Goal: Register for event/course

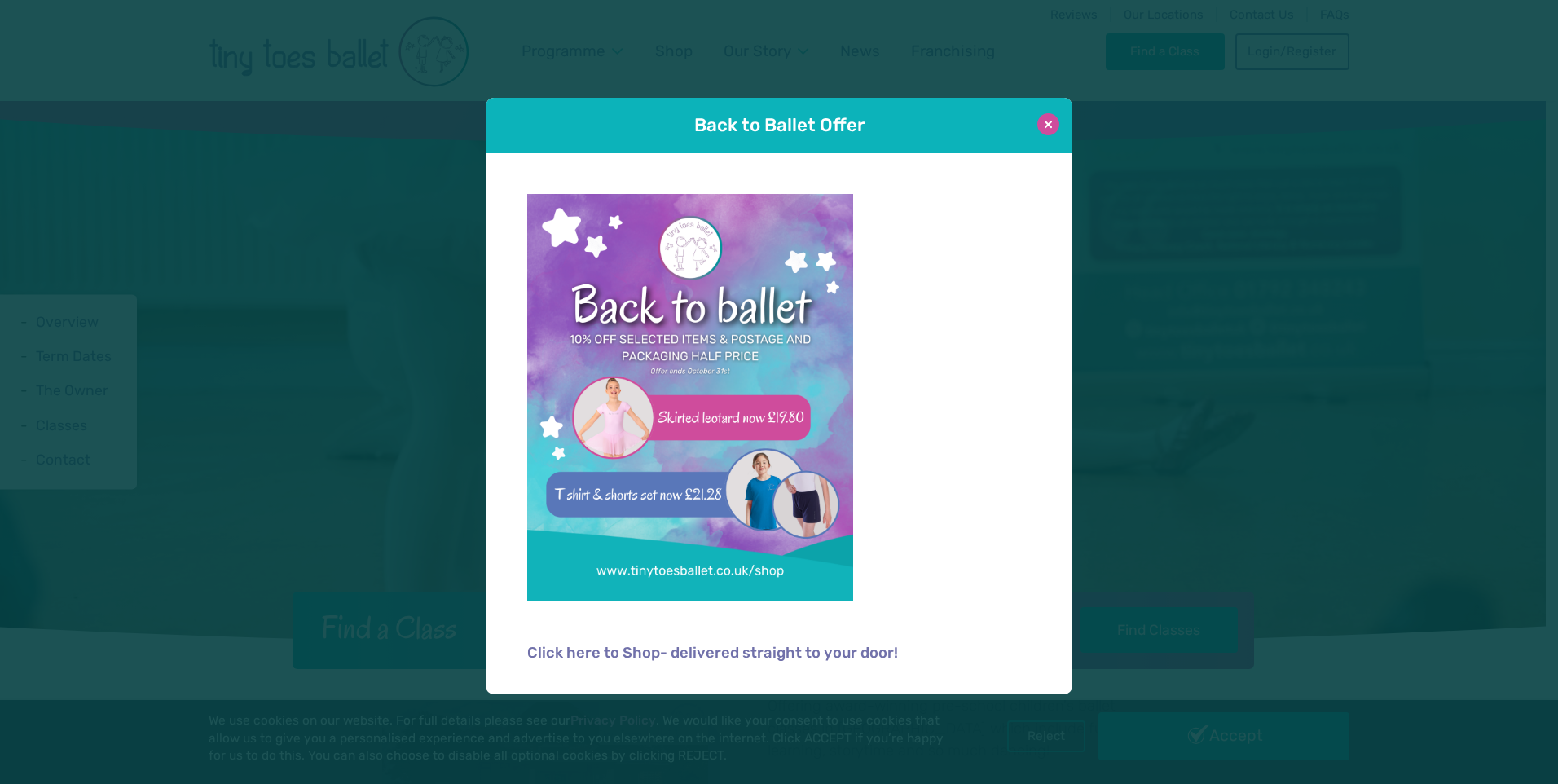
click at [1045, 118] on button at bounding box center [1049, 124] width 22 height 22
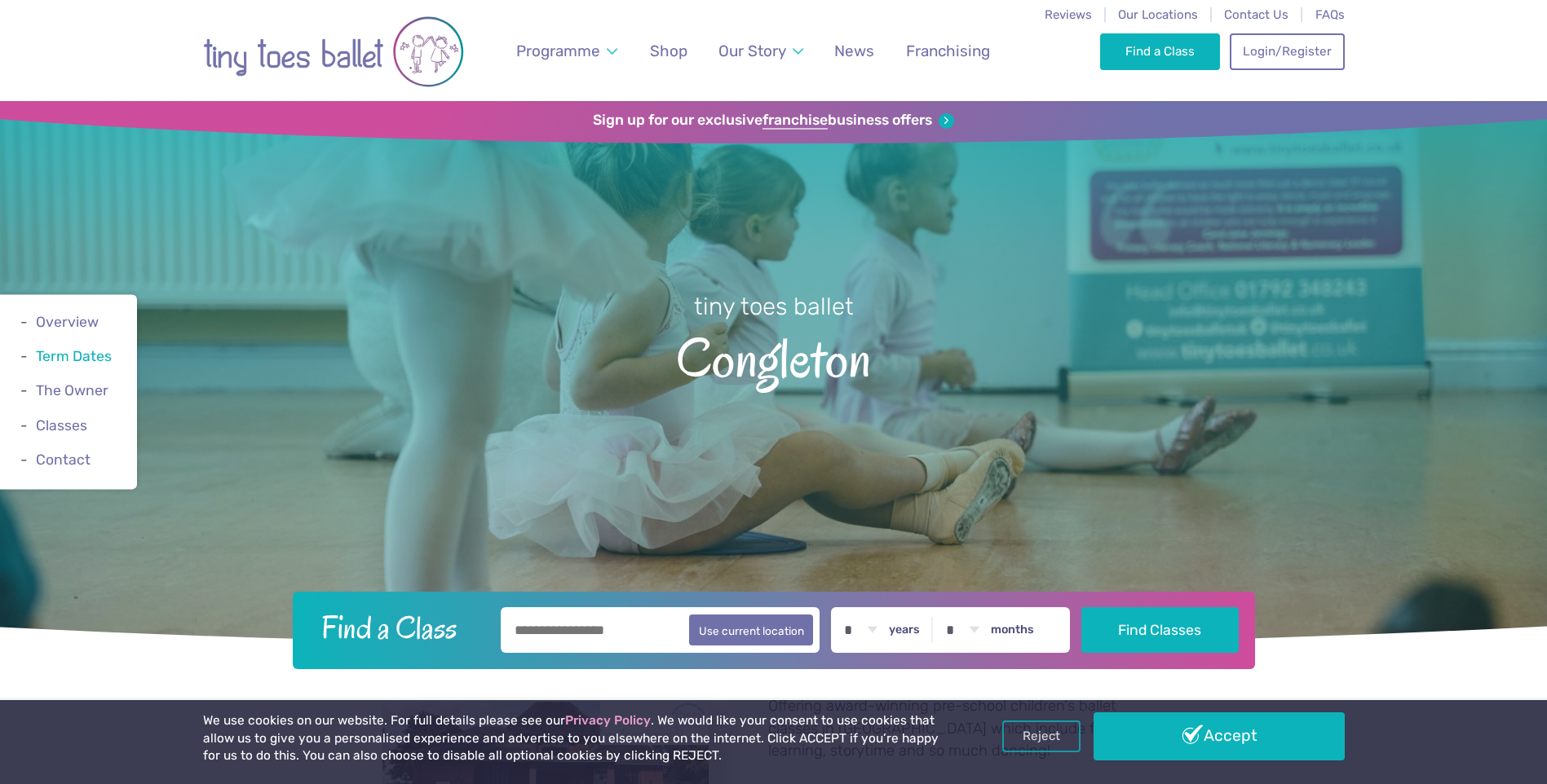
click at [84, 352] on link "Term Dates" at bounding box center [74, 357] width 76 height 16
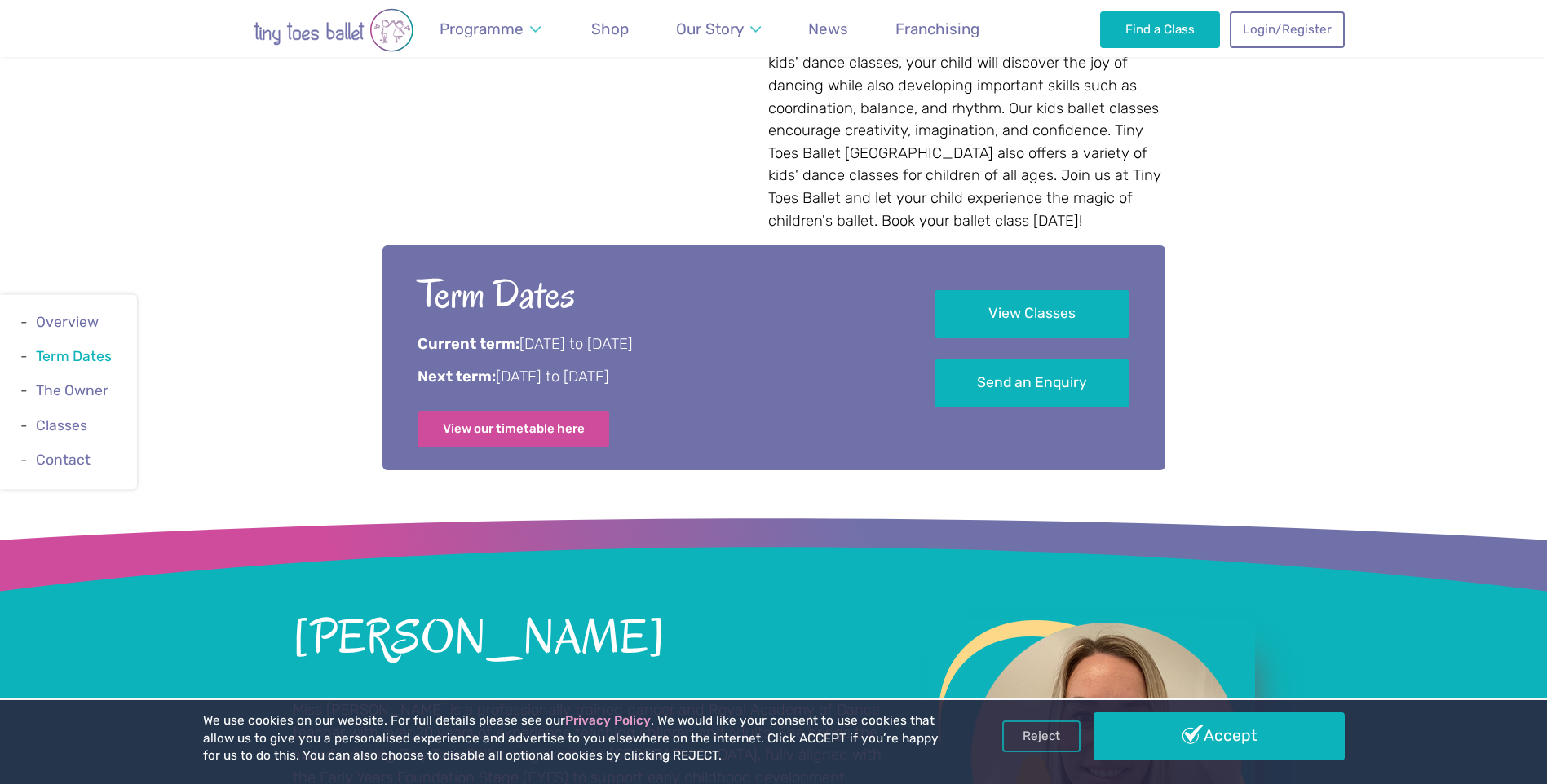
scroll to position [1150, 0]
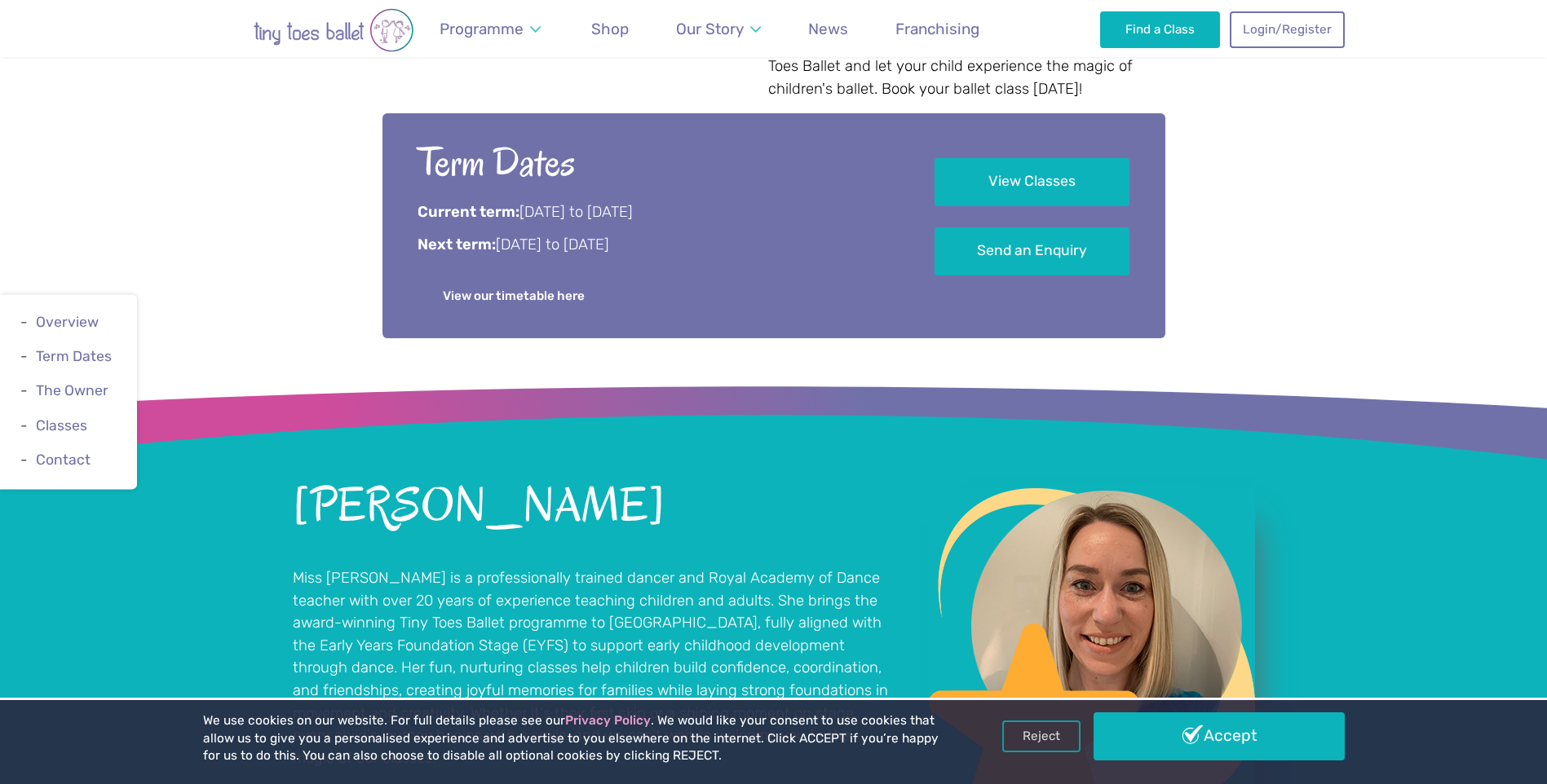
click at [557, 281] on link "View our timetable here" at bounding box center [514, 296] width 192 height 36
click at [81, 395] on link "The Owner" at bounding box center [73, 390] width 73 height 16
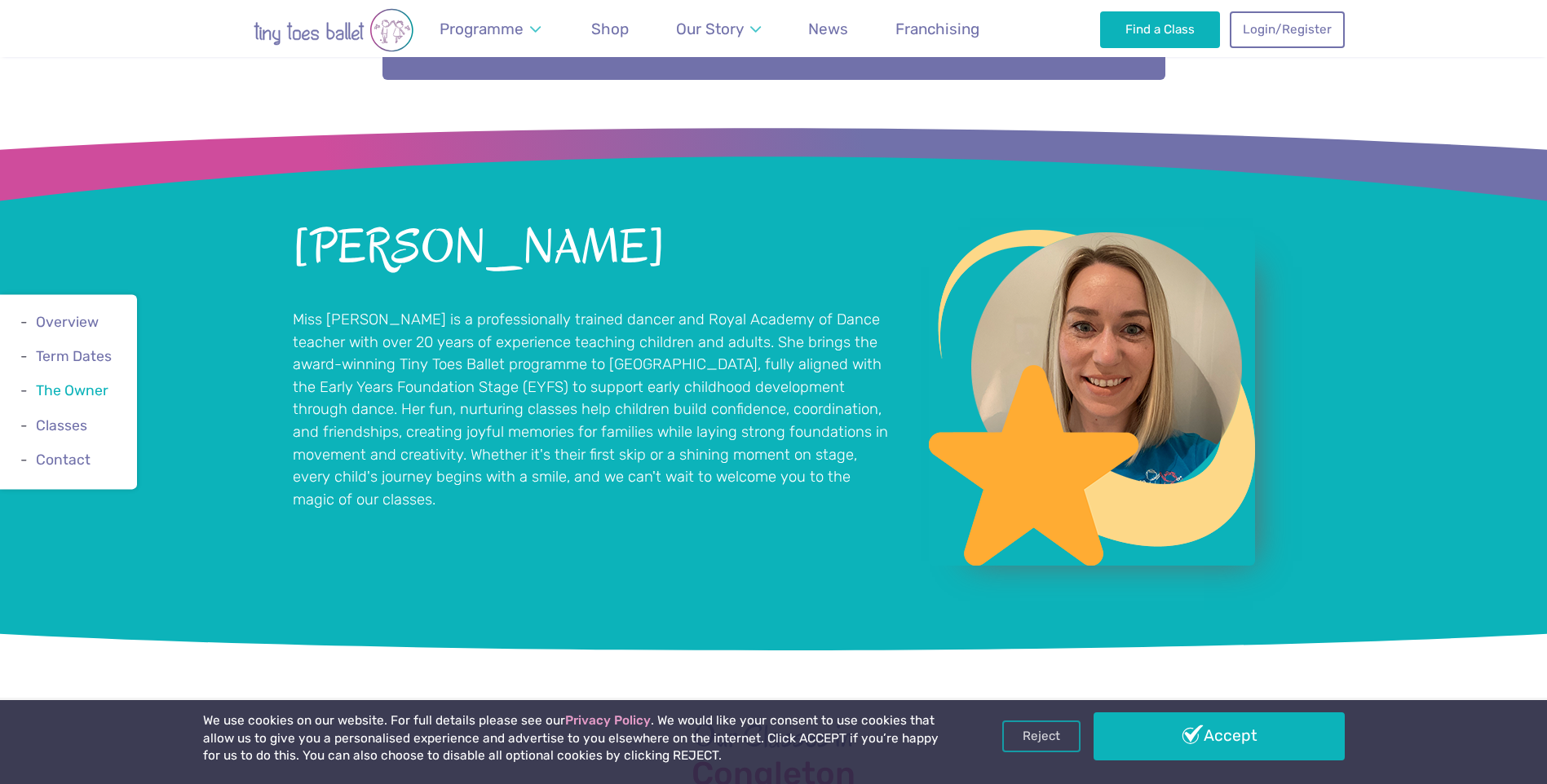
scroll to position [1440, 0]
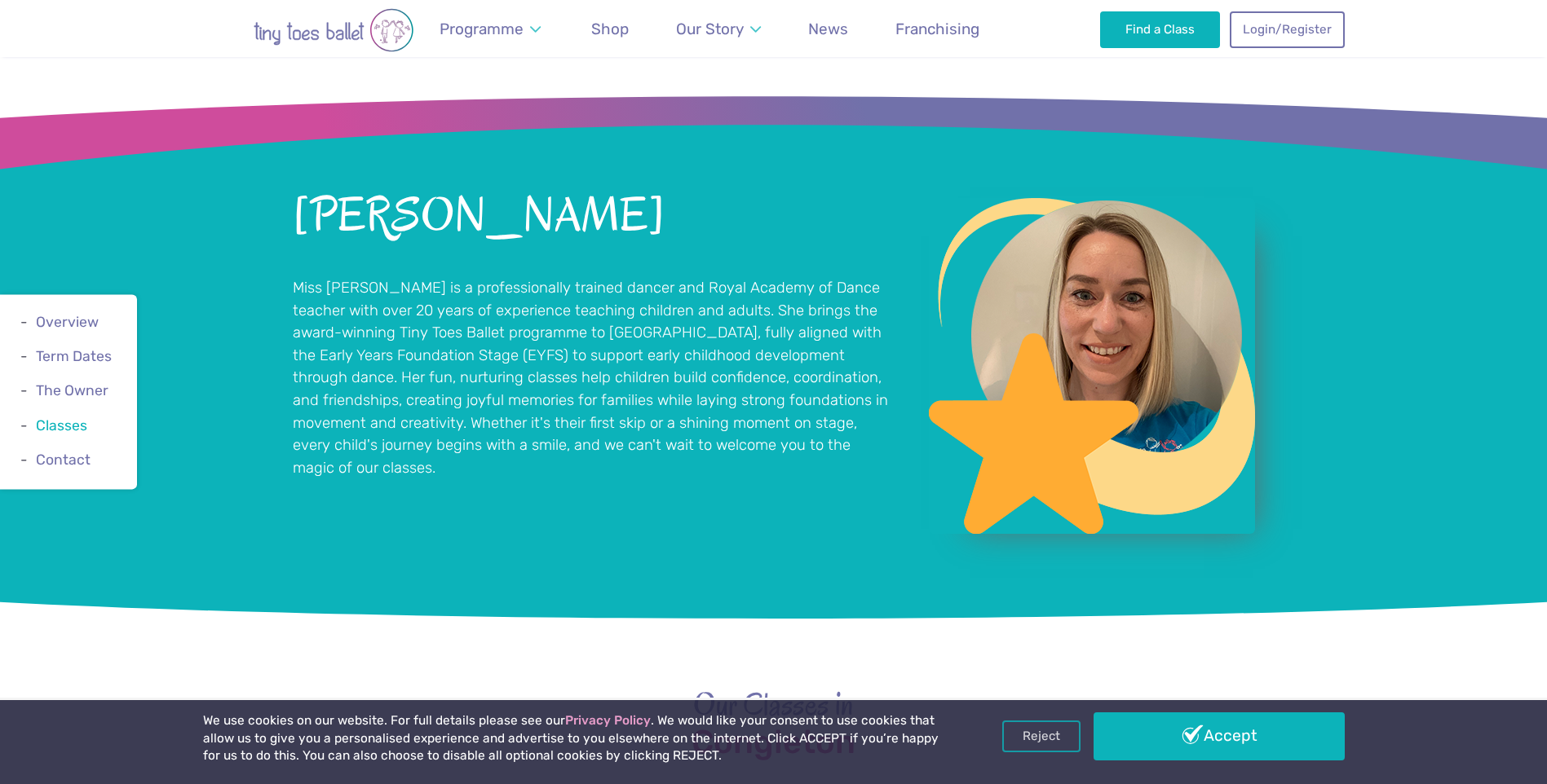
click at [83, 423] on link "Classes" at bounding box center [62, 425] width 51 height 16
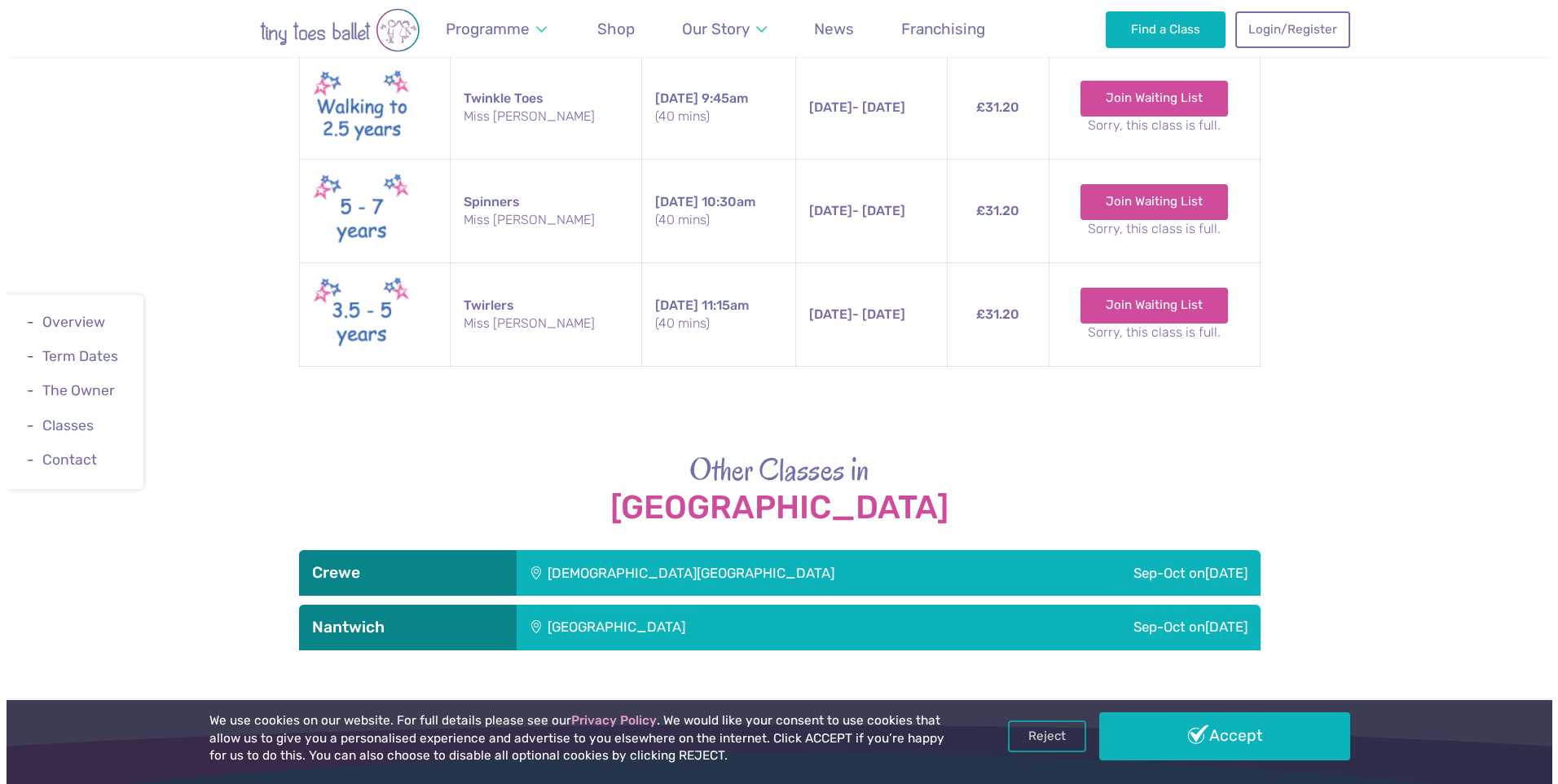
scroll to position [2281, 0]
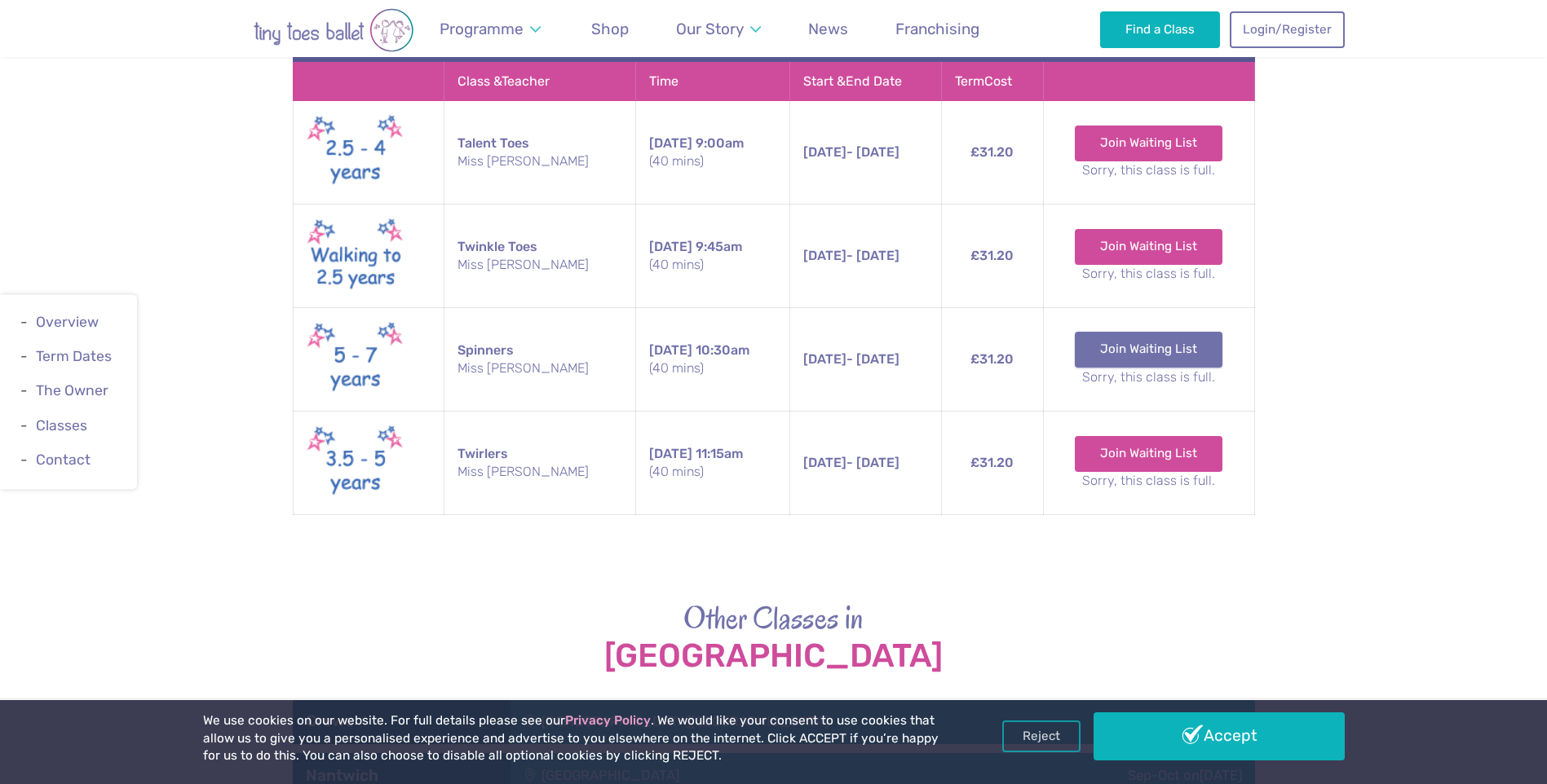
click at [1143, 331] on link "Join Waiting List" at bounding box center [1148, 349] width 148 height 36
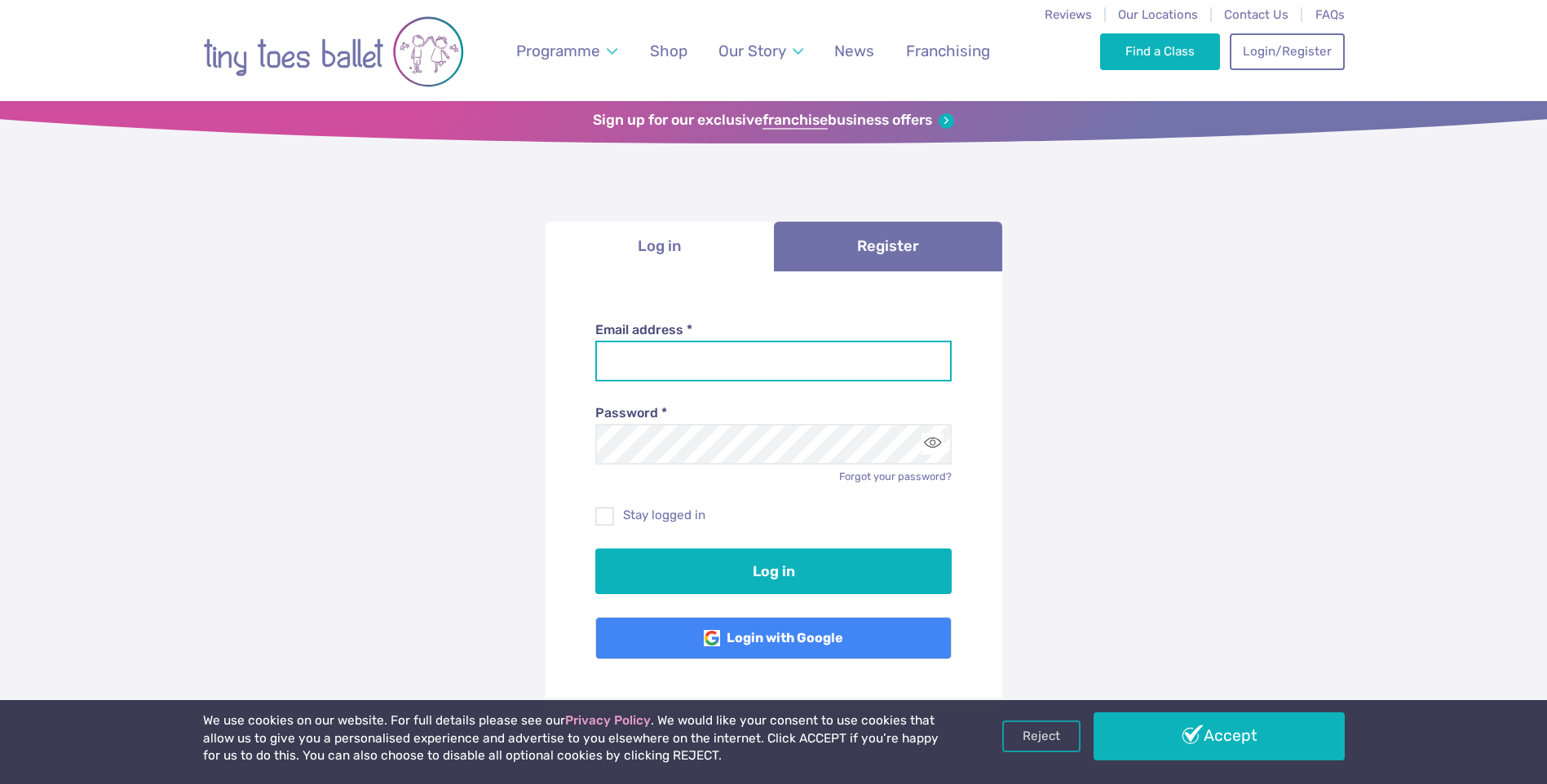
click at [682, 364] on input "Email address *" at bounding box center [774, 361] width 356 height 40
click at [1116, 507] on div "**********" at bounding box center [774, 517] width 1547 height 824
